Goal: Task Accomplishment & Management: Use online tool/utility

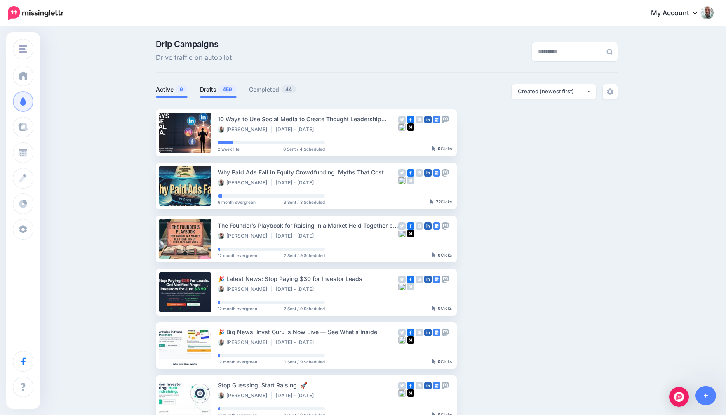
click at [215, 87] on link "Drafts 459" at bounding box center [218, 90] width 37 height 10
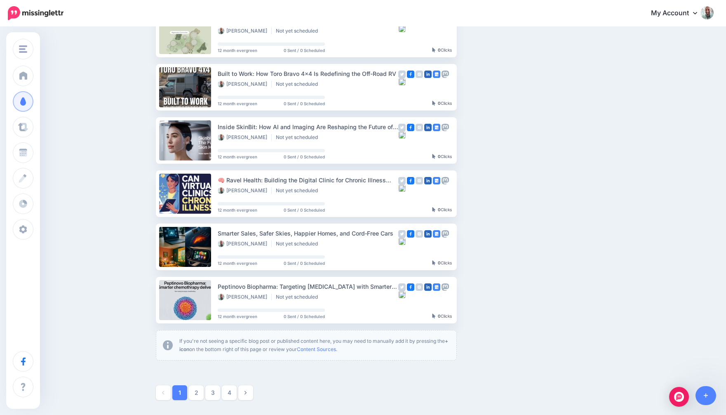
scroll to position [312, 0]
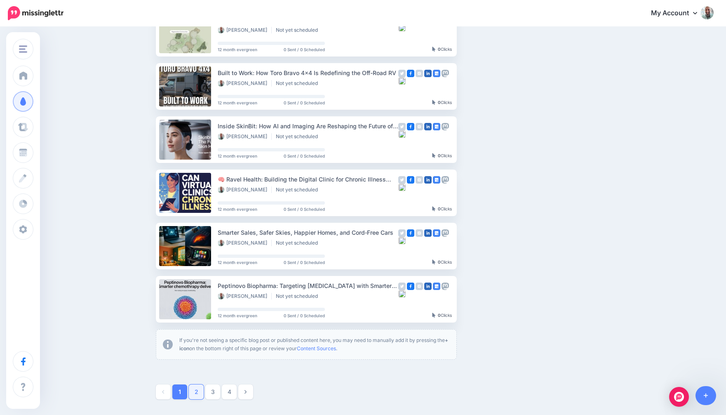
click at [197, 391] on link "2" at bounding box center [196, 391] width 15 height 15
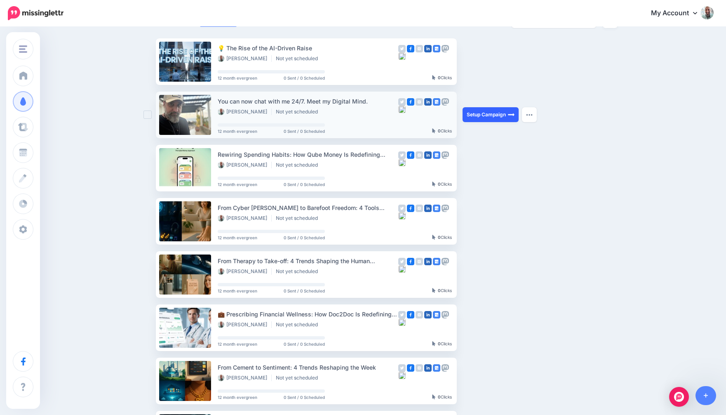
click at [486, 114] on link "Setup Campaign" at bounding box center [491, 114] width 56 height 15
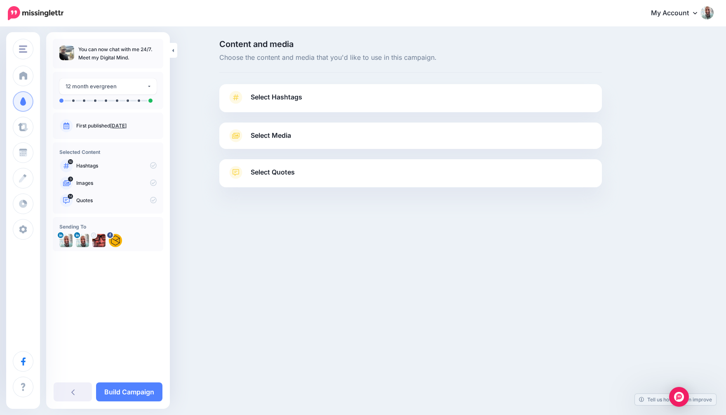
click at [381, 102] on link "Select Hashtags" at bounding box center [411, 101] width 366 height 21
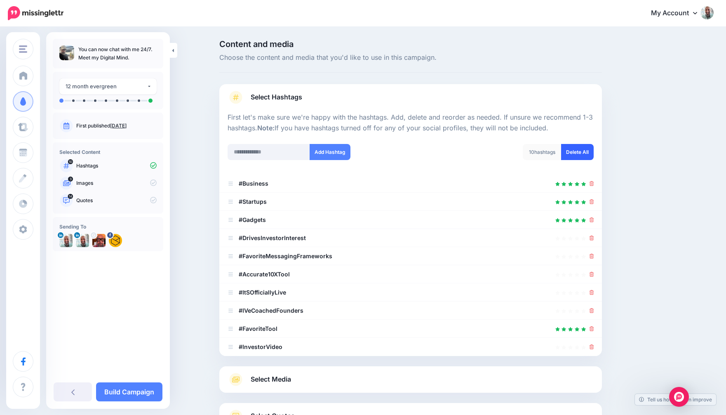
click at [587, 154] on link "Delete All" at bounding box center [577, 152] width 33 height 16
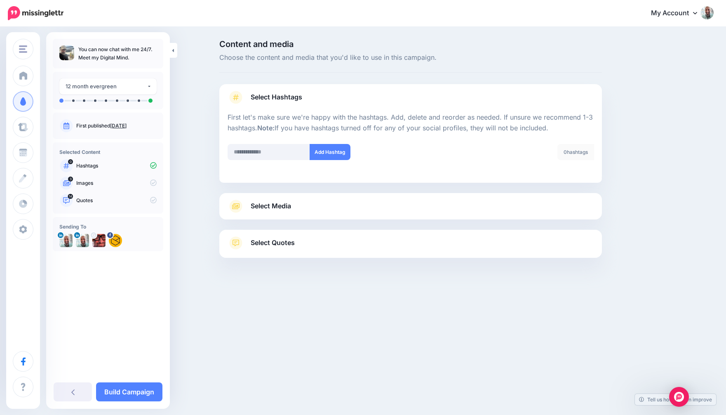
click at [370, 208] on link "Select Media" at bounding box center [411, 206] width 366 height 13
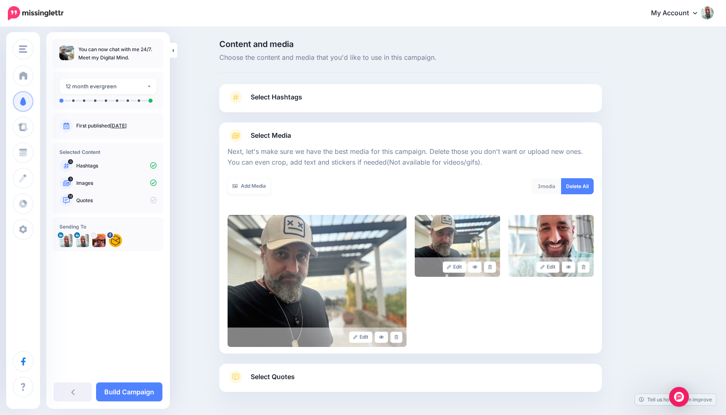
scroll to position [31, 0]
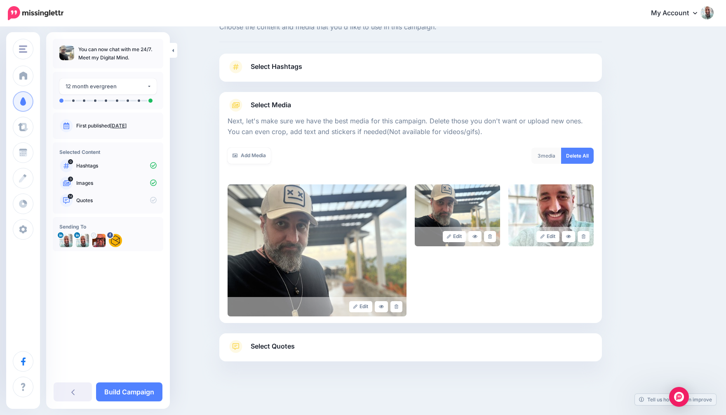
click at [294, 354] on link "Select Quotes" at bounding box center [411, 350] width 366 height 21
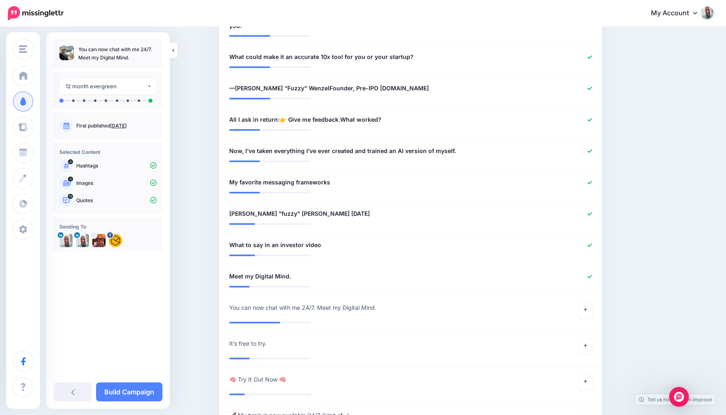
scroll to position [600, 0]
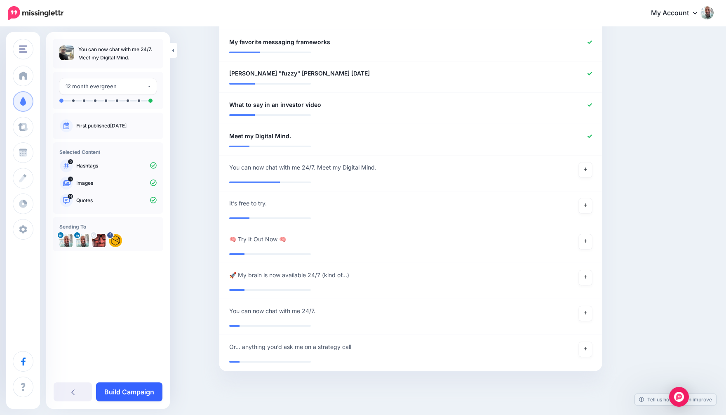
click at [137, 391] on link "Build Campaign" at bounding box center [129, 391] width 66 height 19
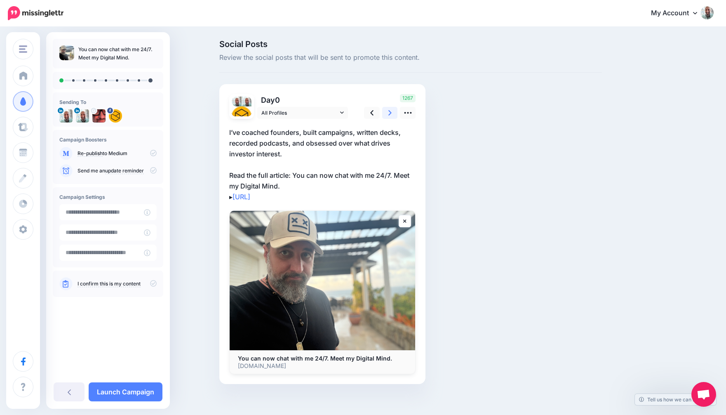
click at [392, 111] on link at bounding box center [390, 113] width 16 height 12
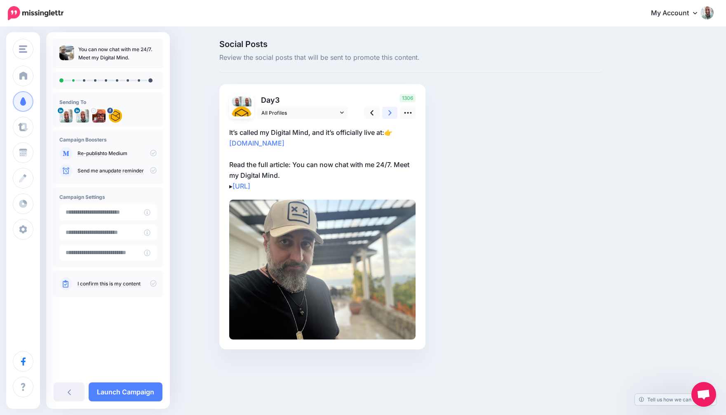
click at [392, 111] on link at bounding box center [390, 113] width 16 height 12
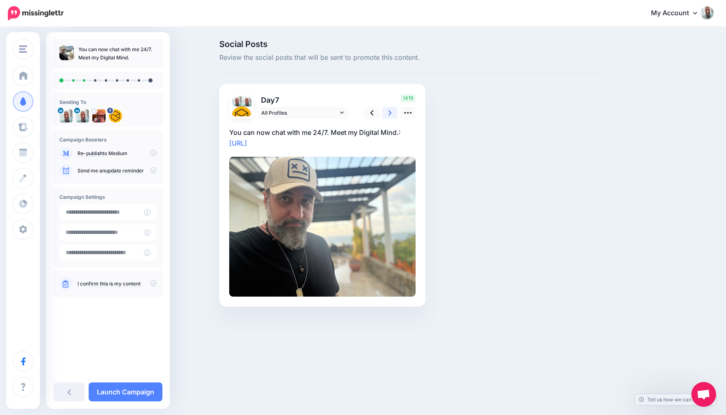
click at [392, 111] on link at bounding box center [390, 113] width 16 height 12
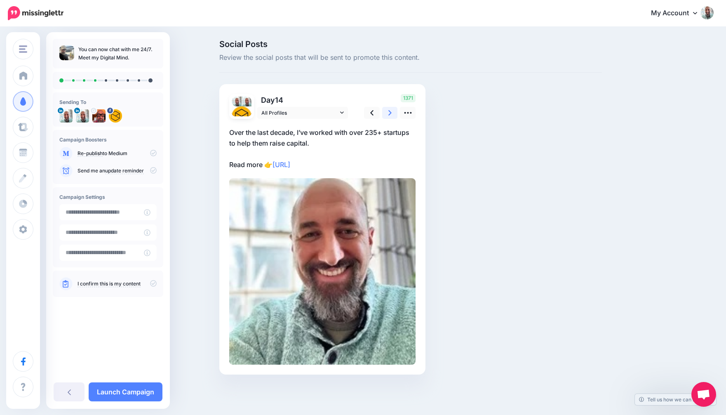
click at [392, 111] on link at bounding box center [390, 113] width 16 height 12
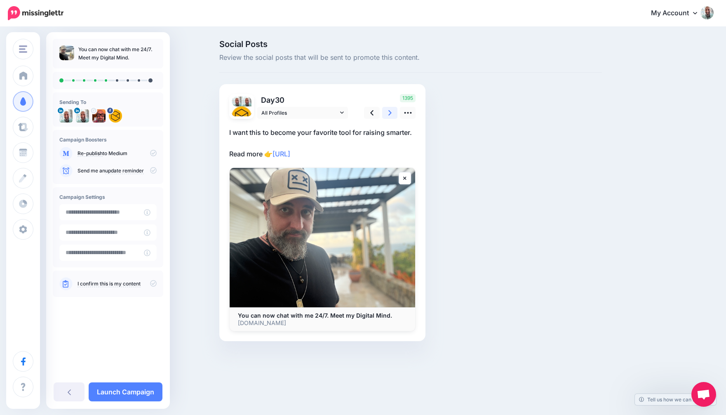
click at [392, 111] on link at bounding box center [390, 113] width 16 height 12
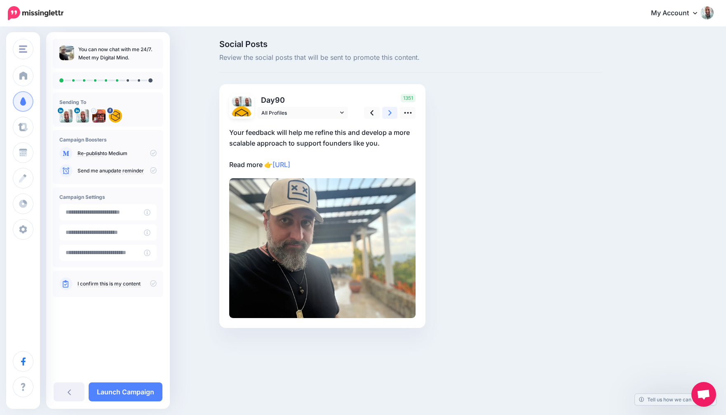
click at [392, 111] on link at bounding box center [390, 113] width 16 height 12
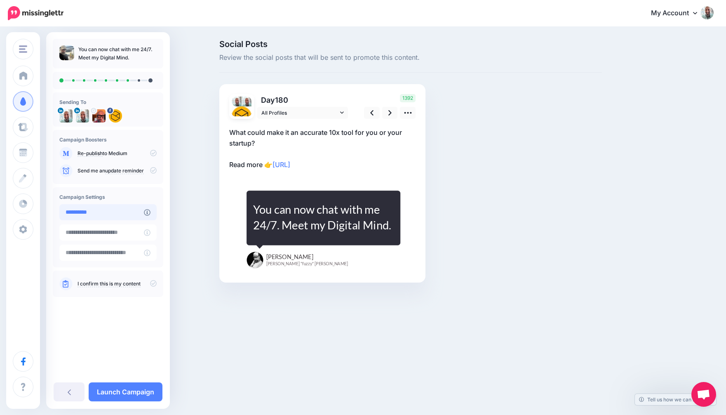
click at [134, 211] on input "**********" at bounding box center [101, 212] width 85 height 16
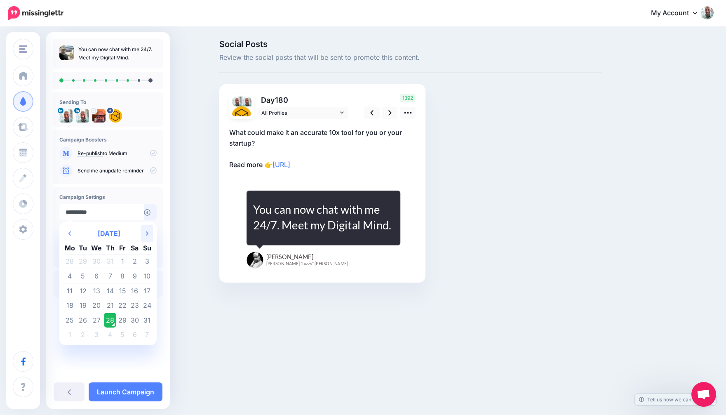
click at [147, 232] on icon "Next Month" at bounding box center [147, 233] width 2 height 7
click at [71, 232] on icon at bounding box center [69, 233] width 2 height 4
click at [144, 319] on td "31" at bounding box center [147, 320] width 12 height 15
type input "**********"
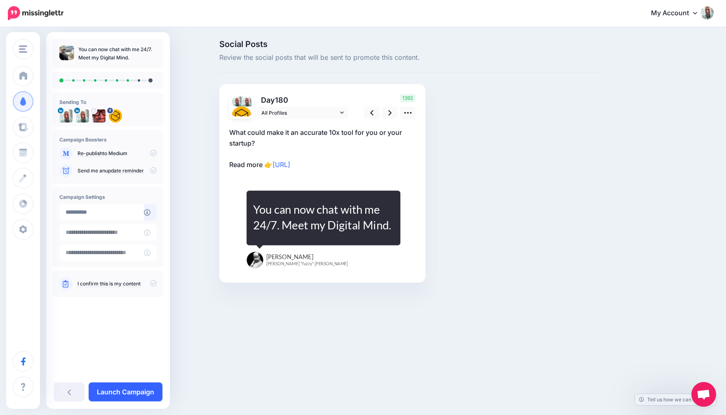
click at [127, 389] on link "Launch Campaign" at bounding box center [126, 391] width 74 height 19
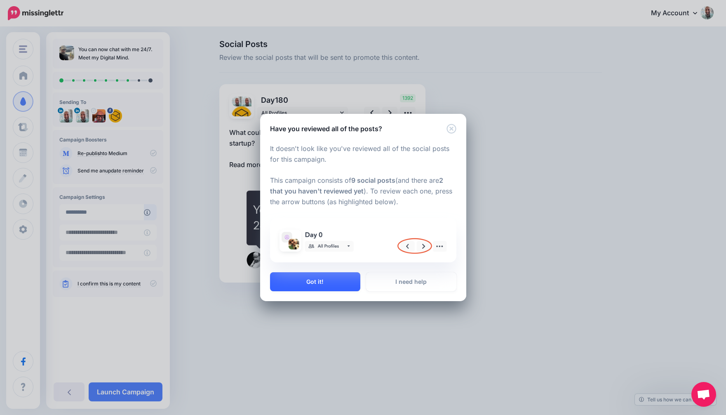
click at [301, 280] on button "Got it!" at bounding box center [315, 281] width 90 height 19
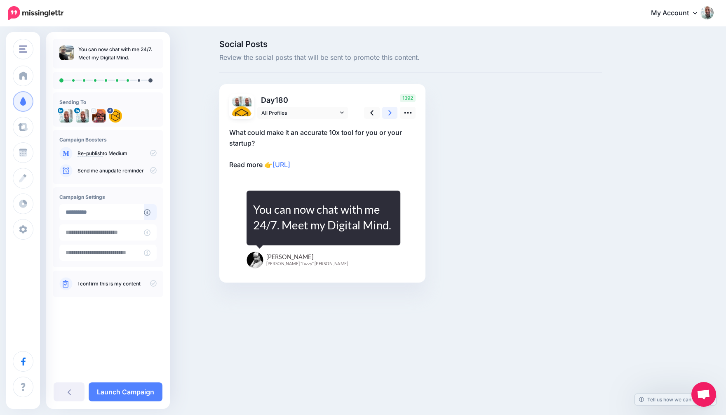
click at [384, 111] on link at bounding box center [390, 113] width 16 height 12
click at [389, 111] on icon at bounding box center [390, 112] width 3 height 5
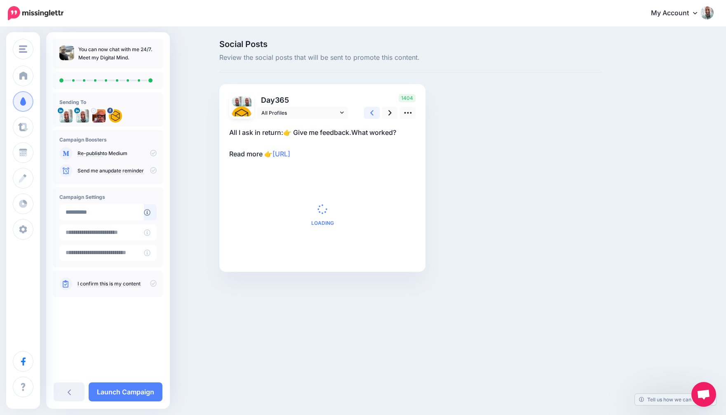
click at [376, 114] on link at bounding box center [372, 113] width 16 height 12
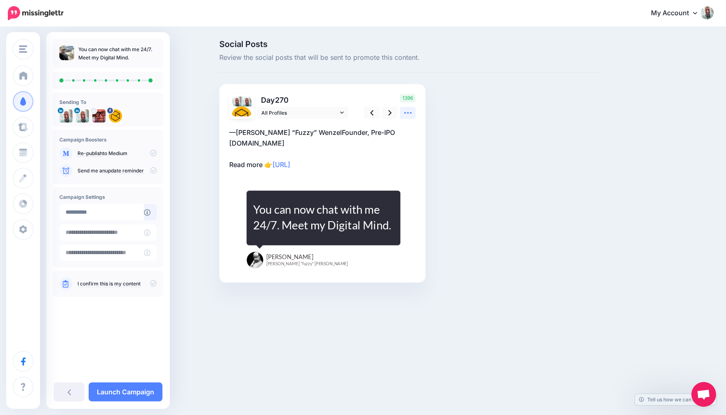
click at [408, 111] on icon at bounding box center [408, 112] width 9 height 9
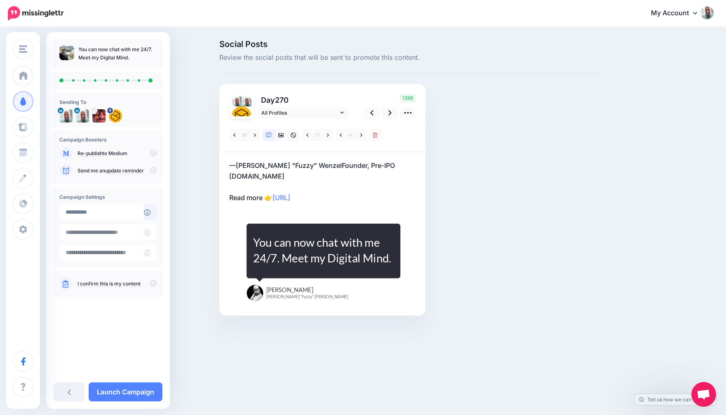
click at [248, 177] on p "—Jeff “Fuzzy” WenzelFounder, Pre-IPO Hypewww.askfuzzywenzel.com Read more 👉 htt…" at bounding box center [322, 181] width 186 height 43
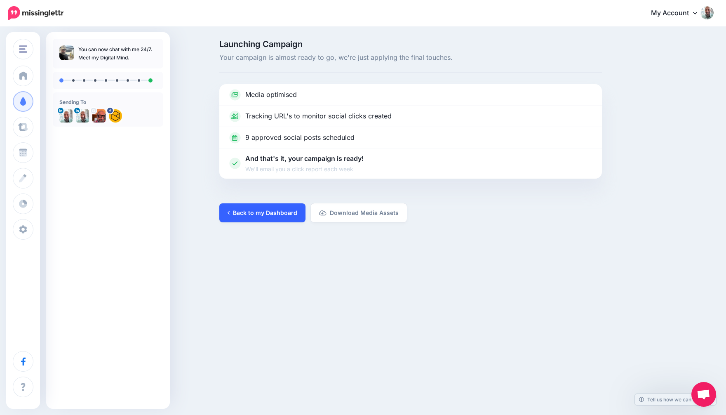
click at [257, 210] on link "Back to my Dashboard" at bounding box center [262, 212] width 86 height 19
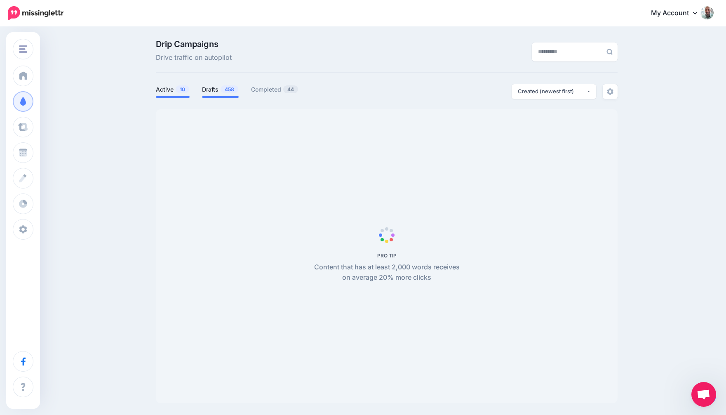
click at [214, 90] on link "Drafts 458" at bounding box center [220, 90] width 37 height 10
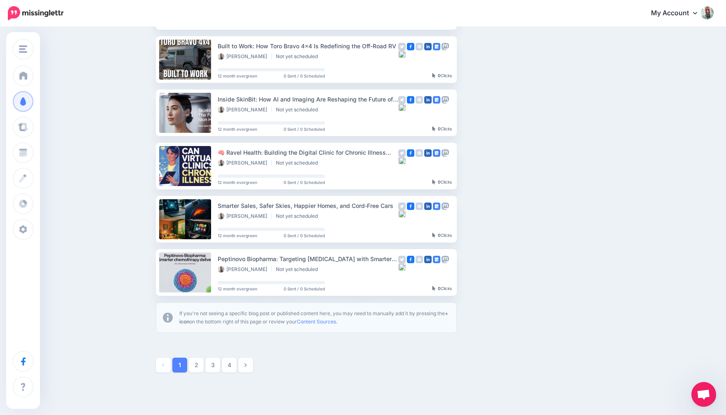
scroll to position [345, 0]
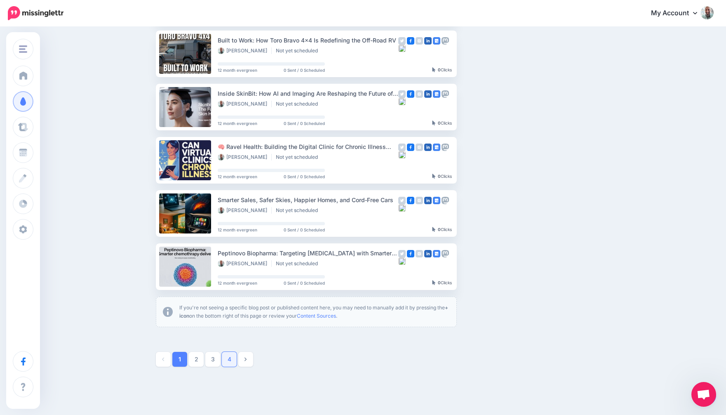
click at [227, 361] on link "4" at bounding box center [229, 359] width 15 height 15
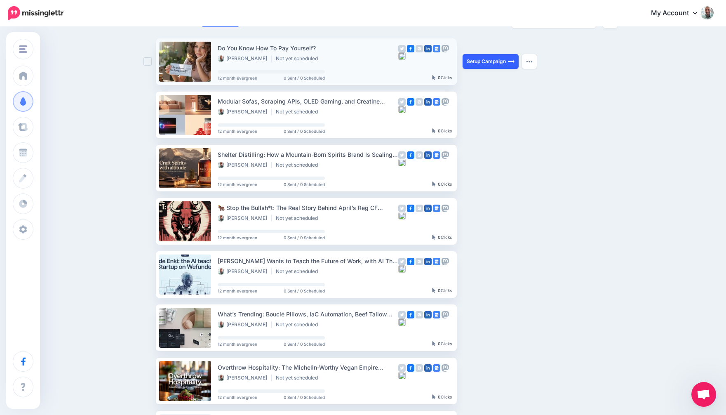
click at [470, 65] on link "Setup Campaign" at bounding box center [491, 61] width 56 height 15
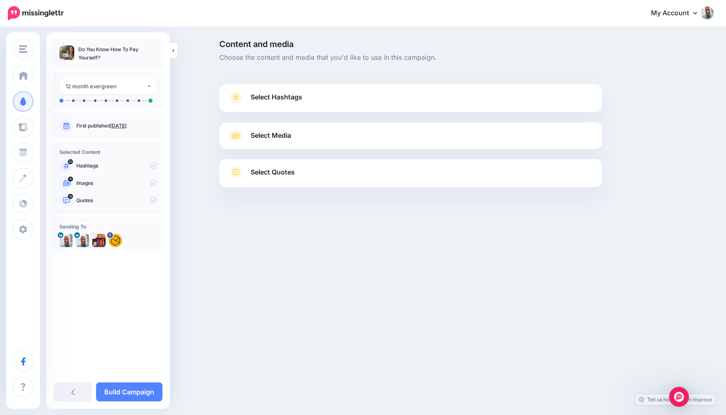
click at [305, 97] on link "Select Hashtags" at bounding box center [411, 101] width 366 height 21
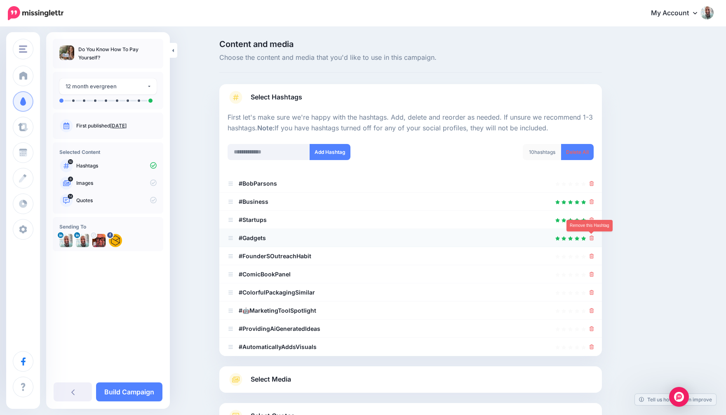
click at [592, 236] on icon at bounding box center [592, 238] width 5 height 5
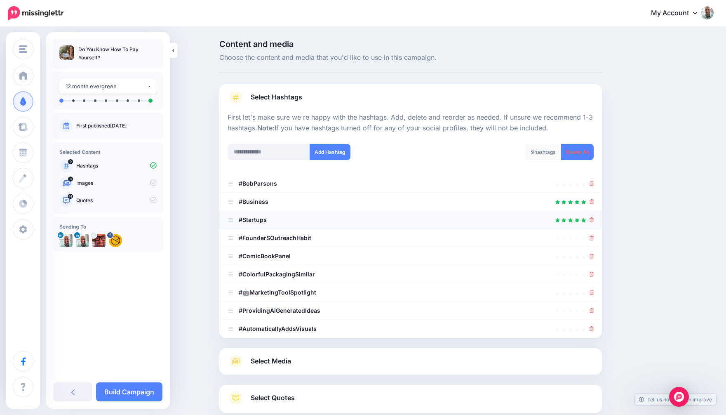
scroll to position [63, 0]
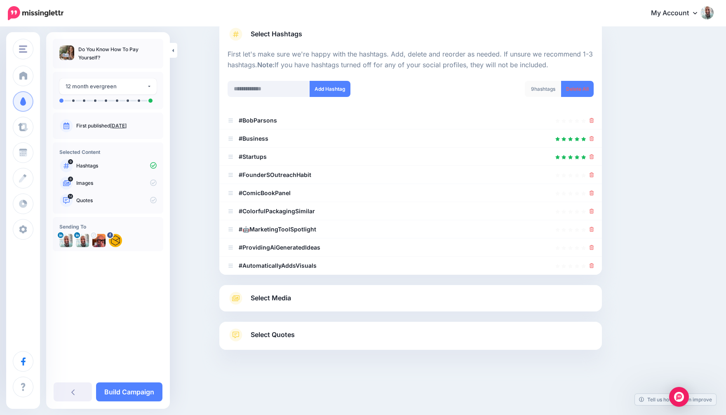
click at [325, 300] on link "Select Media" at bounding box center [411, 298] width 366 height 13
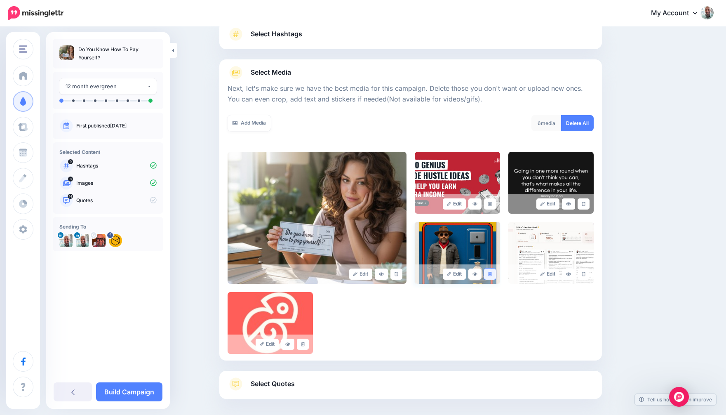
click at [492, 273] on icon at bounding box center [490, 274] width 4 height 5
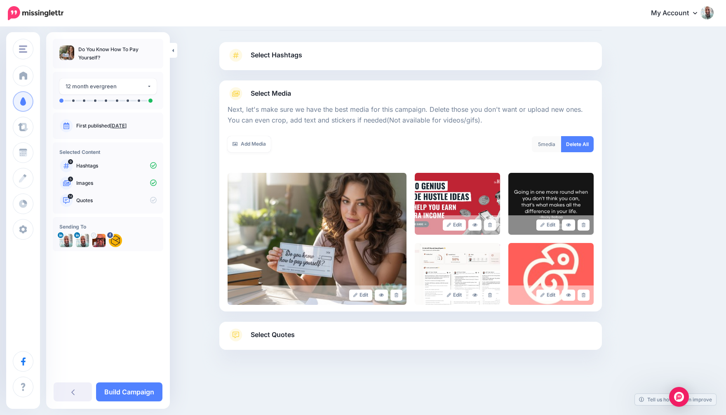
scroll to position [42, 0]
click at [283, 333] on span "Select Quotes" at bounding box center [273, 334] width 44 height 11
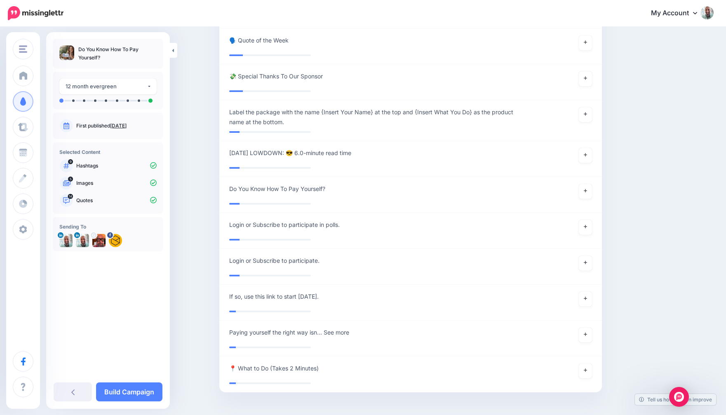
scroll to position [1913, 0]
click at [107, 88] on div "12 month evergreen" at bounding box center [106, 86] width 81 height 9
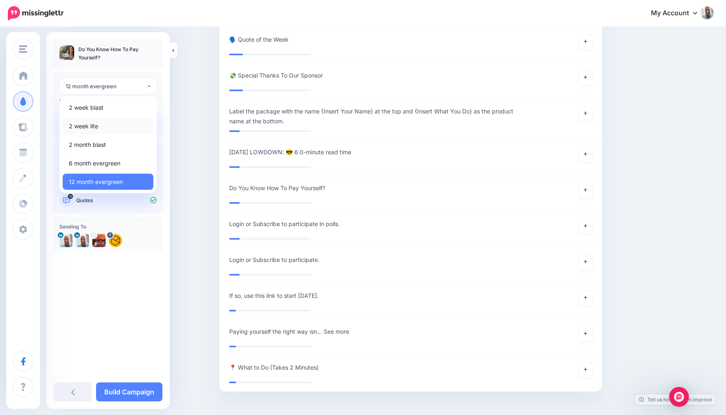
click at [100, 124] on link "2 week lite" at bounding box center [108, 126] width 91 height 16
select select "******"
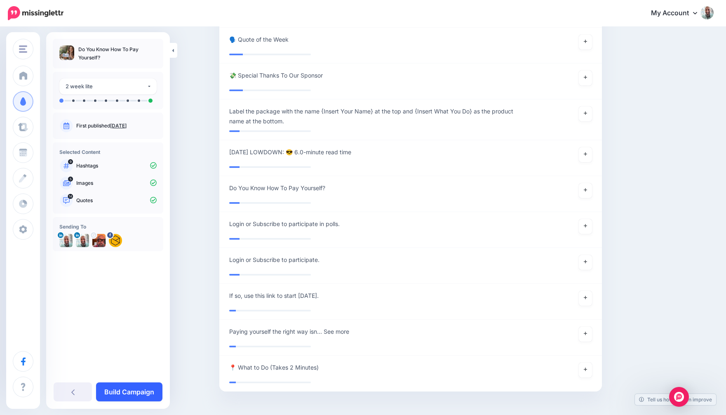
click at [137, 392] on link "Build Campaign" at bounding box center [129, 391] width 66 height 19
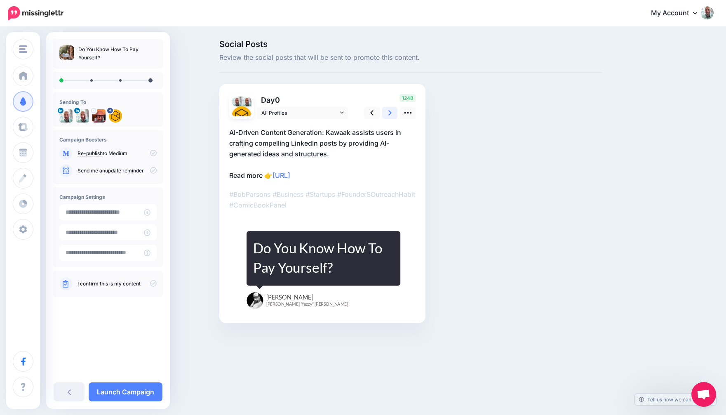
click at [383, 108] on link at bounding box center [390, 113] width 16 height 12
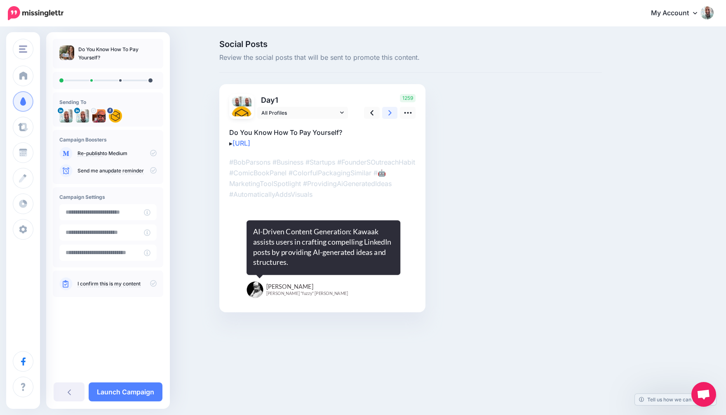
click at [387, 108] on link at bounding box center [390, 113] width 16 height 12
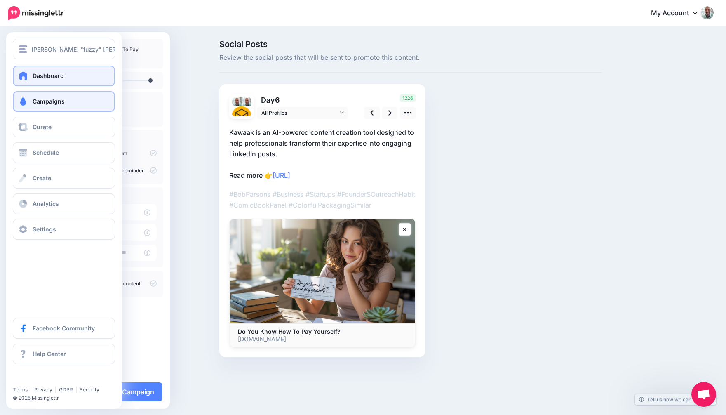
click at [30, 70] on link "Dashboard" at bounding box center [64, 76] width 102 height 21
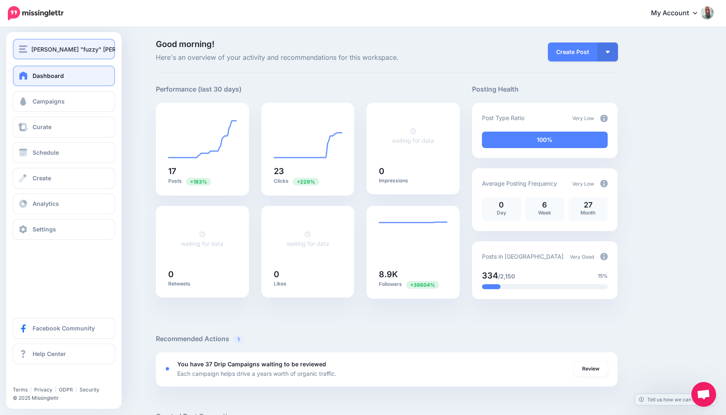
click at [35, 51] on span "[PERSON_NAME] "fuzzy" [PERSON_NAME]" at bounding box center [90, 49] width 119 height 9
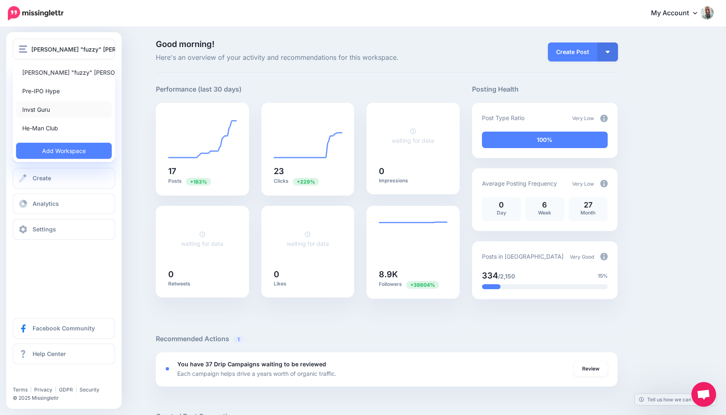
click at [47, 115] on link "Invst Guru" at bounding box center [64, 109] width 96 height 16
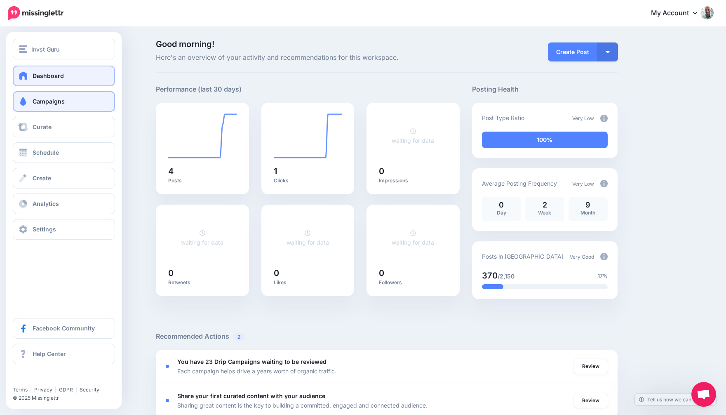
click at [23, 102] on span at bounding box center [23, 101] width 11 height 8
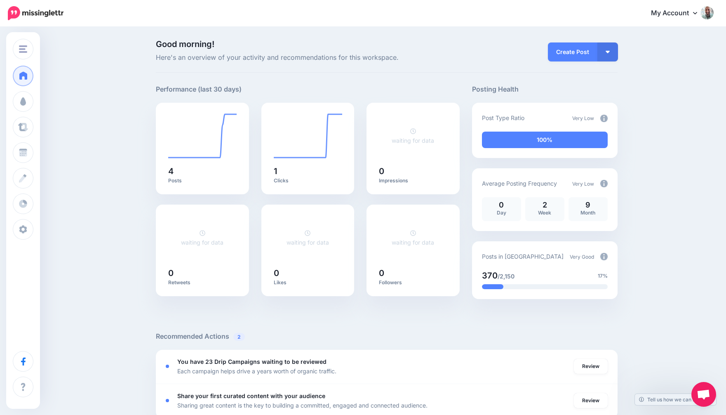
click at [273, 90] on div "**********" at bounding box center [308, 93] width 304 height 19
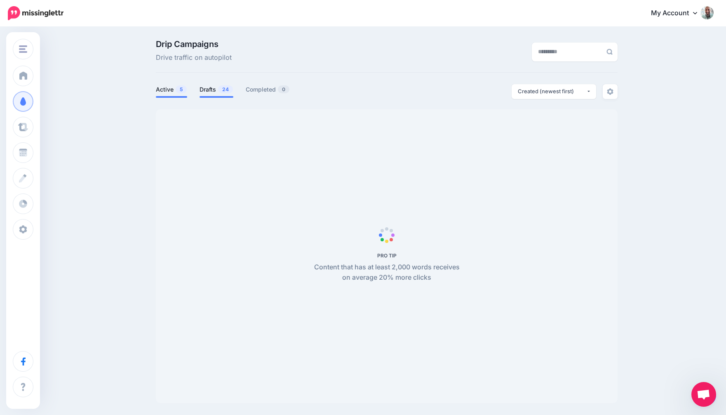
click at [220, 90] on span "24" at bounding box center [225, 89] width 15 height 8
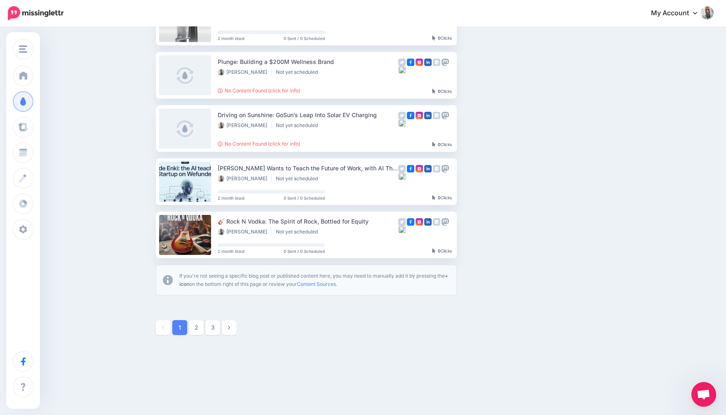
scroll to position [379, 0]
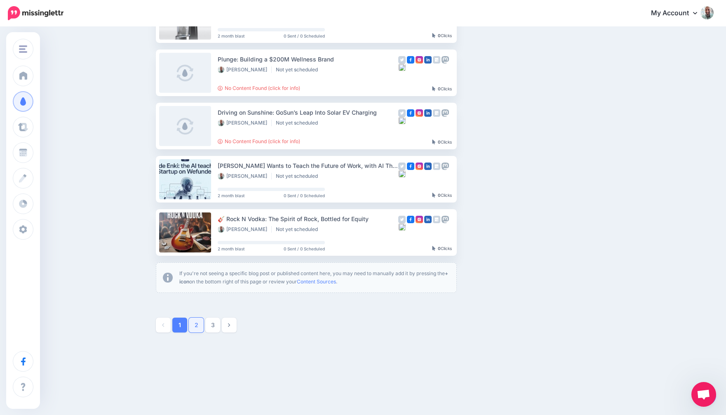
click at [200, 320] on link "2" at bounding box center [196, 325] width 15 height 15
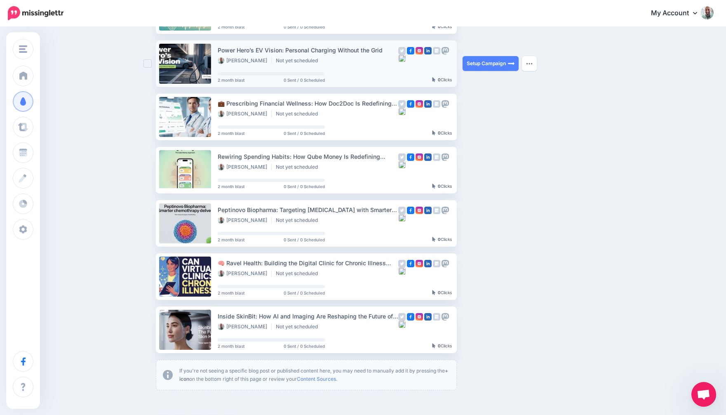
scroll to position [282, 0]
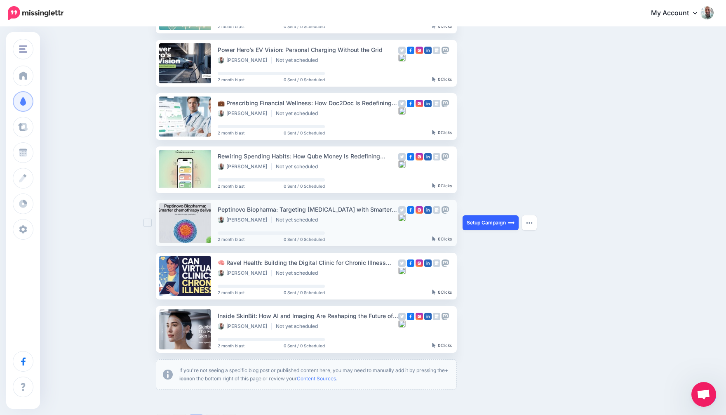
click at [488, 218] on link "Setup Campaign" at bounding box center [491, 222] width 56 height 15
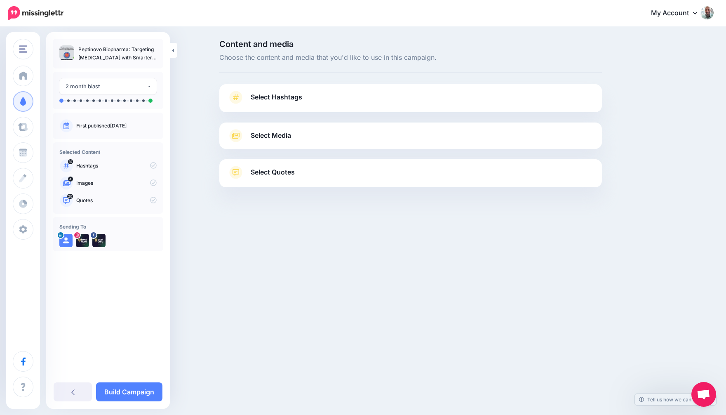
click at [283, 132] on span "Select Media" at bounding box center [271, 135] width 40 height 11
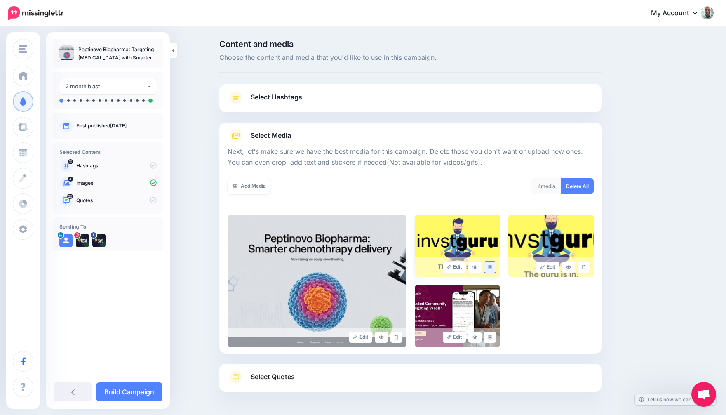
click at [488, 267] on icon at bounding box center [490, 267] width 4 height 5
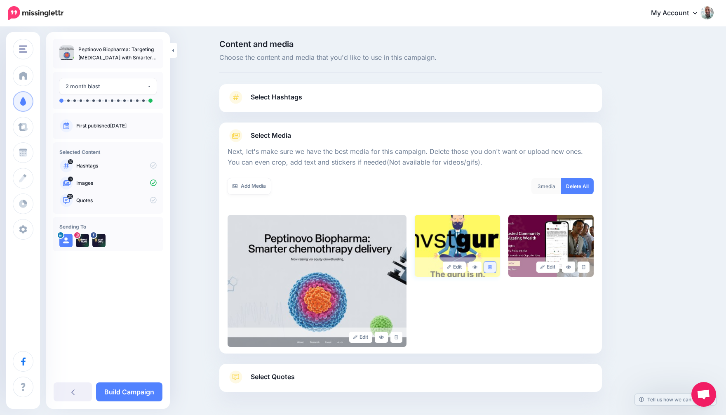
click at [491, 267] on icon at bounding box center [490, 267] width 4 height 5
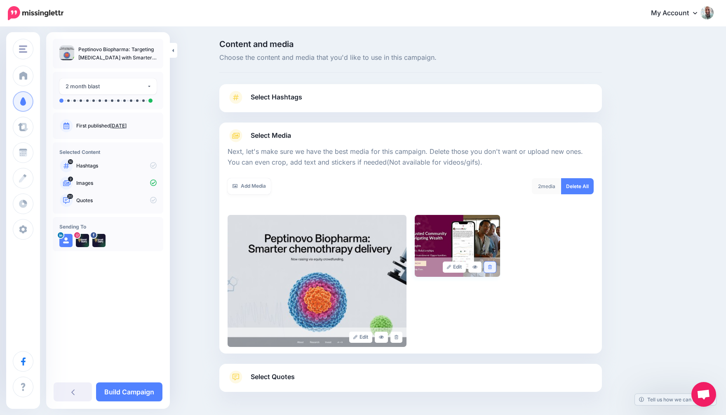
click at [490, 268] on icon at bounding box center [490, 267] width 4 height 5
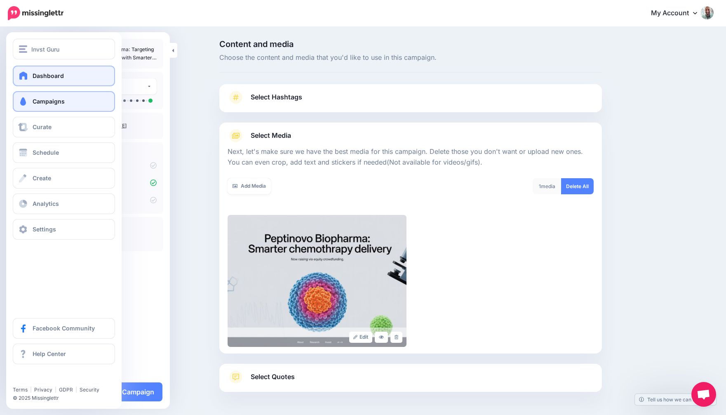
click at [29, 69] on link "Dashboard" at bounding box center [64, 76] width 102 height 21
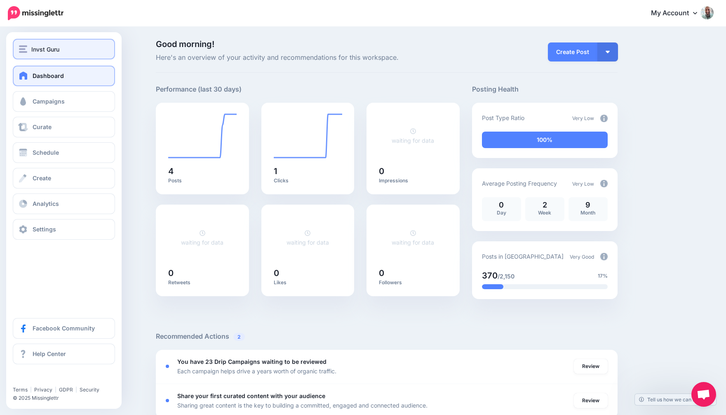
click at [22, 49] on img "button" at bounding box center [23, 48] width 8 height 7
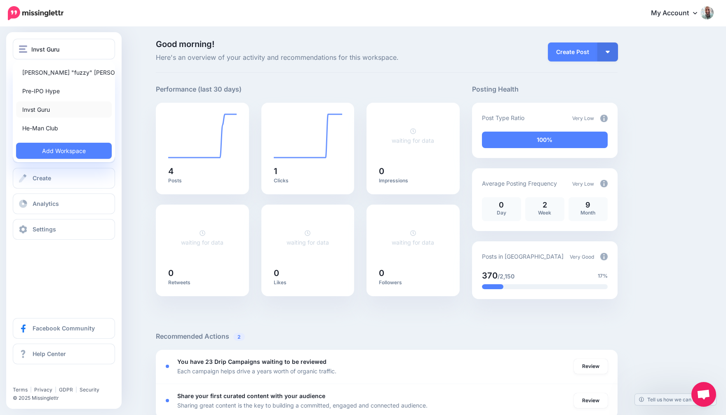
click at [47, 108] on link "Invst Guru" at bounding box center [64, 109] width 96 height 16
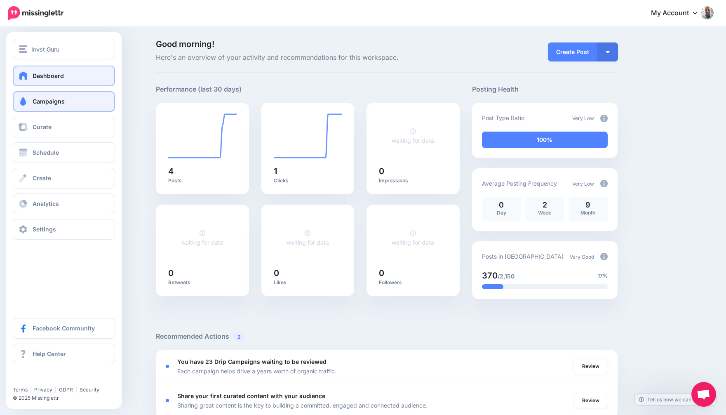
click at [27, 104] on span at bounding box center [23, 101] width 11 height 8
